Goal: Check status: Check status

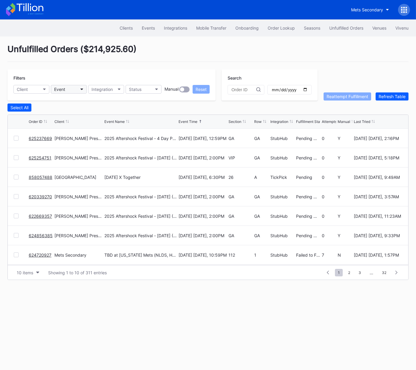
click at [65, 87] on button "Event" at bounding box center [69, 89] width 36 height 9
click at [267, 58] on div "Unfulfilled Orders ( $214,925.60 )" at bounding box center [207, 53] width 401 height 18
click at [286, 48] on div "Unfulfilled Orders ( $214,925.60 )" at bounding box center [207, 53] width 401 height 18
click at [276, 47] on div "Unfulfilled Orders ( $214,925.60 )" at bounding box center [207, 53] width 401 height 18
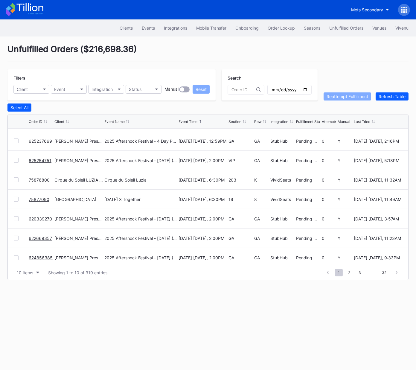
scroll to position [57, 0]
